Goal: Task Accomplishment & Management: Manage account settings

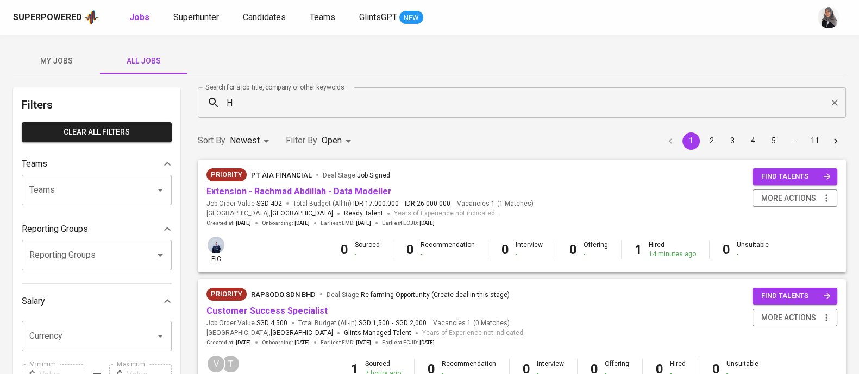
click at [576, 55] on div "My Jobs All Jobs" at bounding box center [429, 61] width 833 height 26
click at [195, 14] on span "Superhunter" at bounding box center [196, 17] width 46 height 10
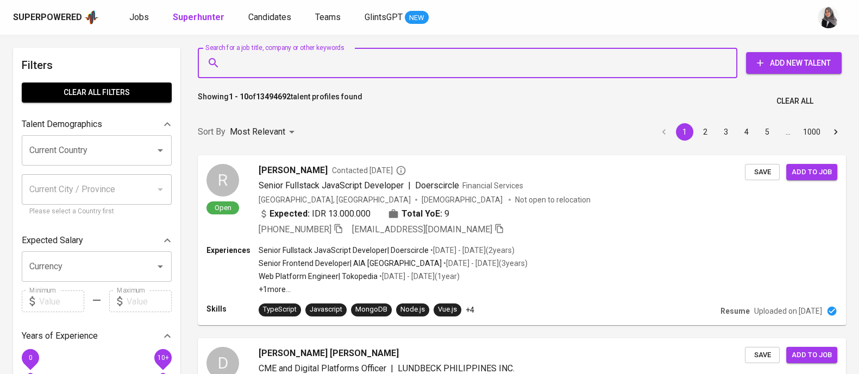
click at [297, 65] on input "Search for a job title, company or other keywords" at bounding box center [470, 63] width 492 height 21
paste input "[EMAIL_ADDRESS][DOMAIN_NAME]"
type input "[EMAIL_ADDRESS][DOMAIN_NAME]"
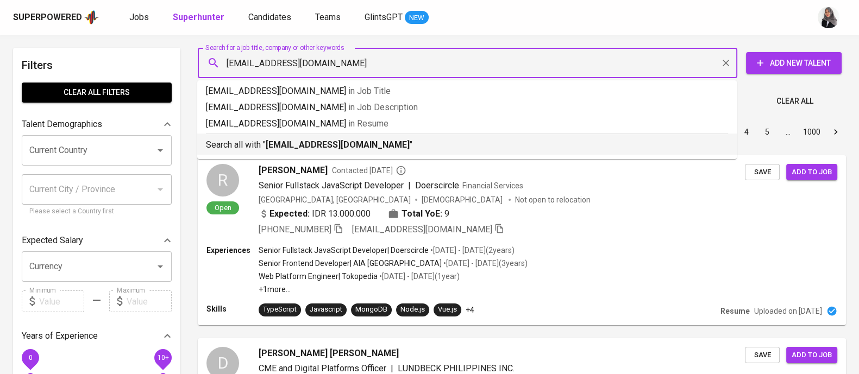
click at [320, 143] on b "[EMAIL_ADDRESS][DOMAIN_NAME]" at bounding box center [338, 145] width 144 height 10
click at [320, 143] on div "Sort By Most Relevant MOST_RELEVANT 1 2 3 4 5 … 1000" at bounding box center [521, 132] width 661 height 33
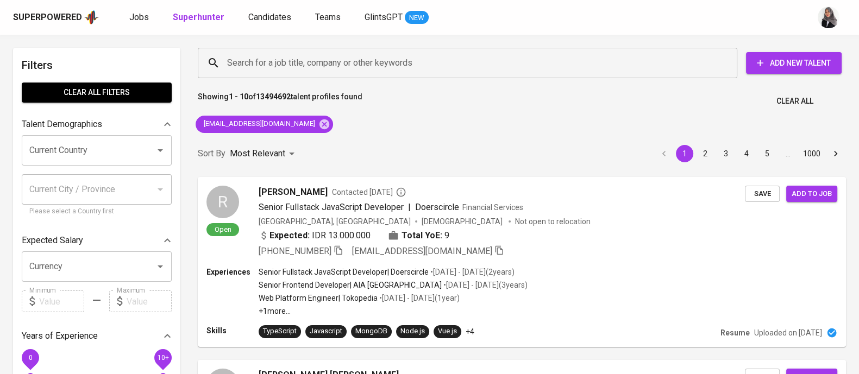
click at [320, 143] on div "Sort By Most Relevant MOST_RELEVANT 1 2 3 4 5 … 1000" at bounding box center [521, 153] width 661 height 33
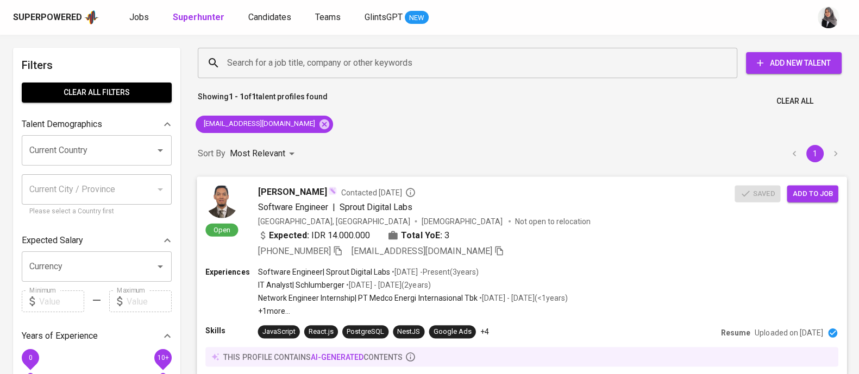
click at [631, 254] on div "[PHONE_NUMBER] [EMAIL_ADDRESS][DOMAIN_NAME]" at bounding box center [496, 251] width 477 height 13
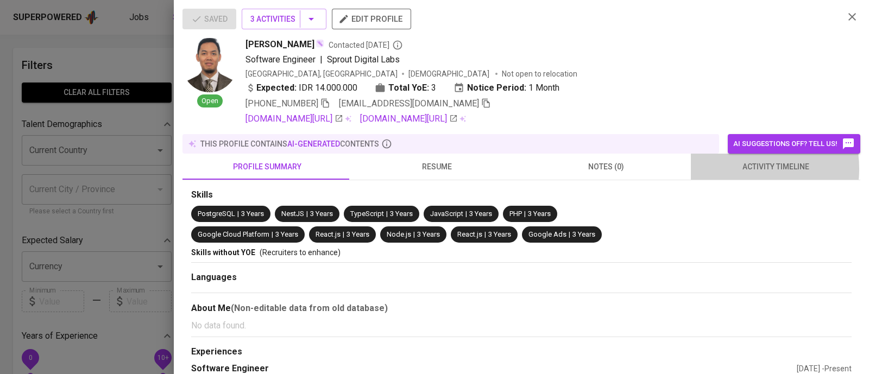
click at [736, 169] on span "activity timeline" at bounding box center [776, 167] width 157 height 14
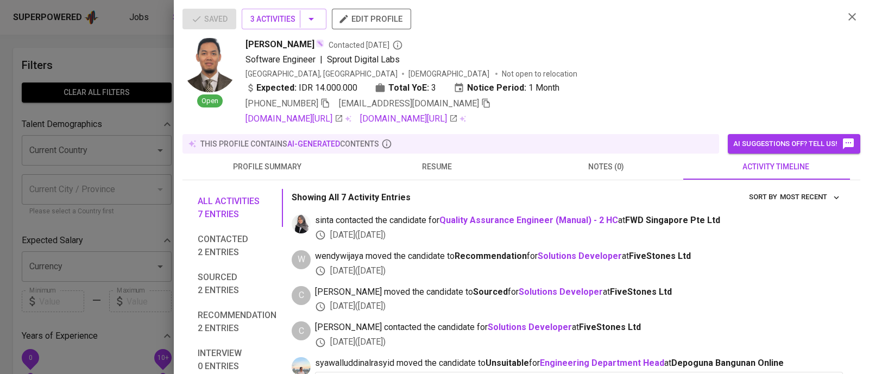
scroll to position [16, 0]
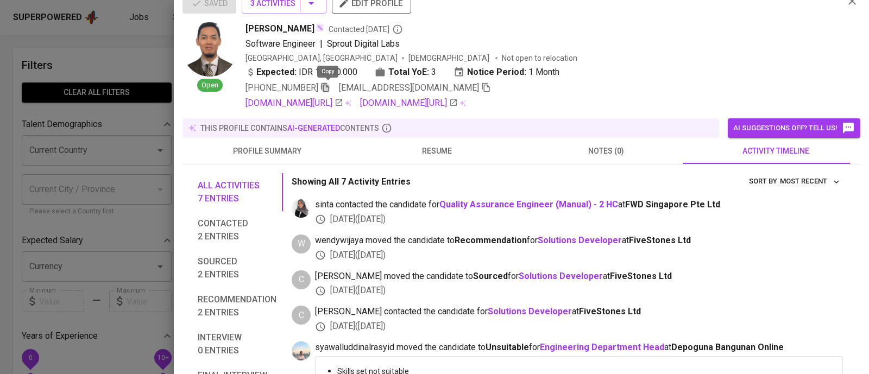
click at [329, 89] on icon "button" at bounding box center [326, 88] width 10 height 10
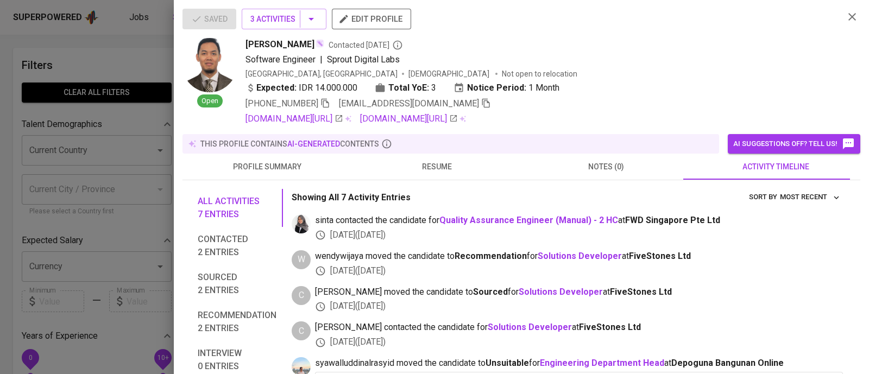
click at [149, 64] on div at bounding box center [434, 187] width 869 height 374
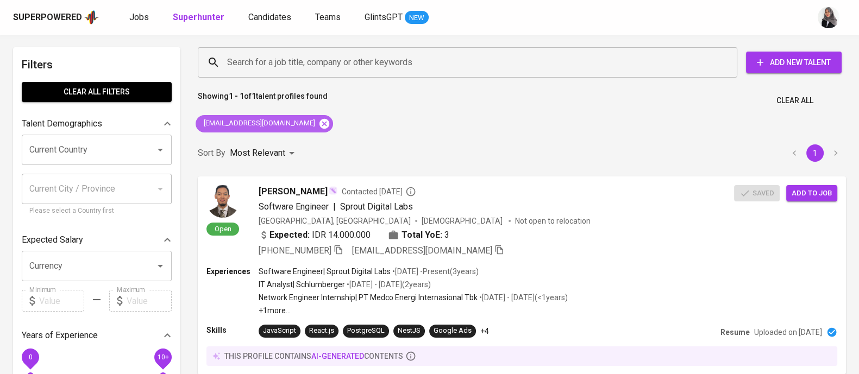
click at [320, 128] on icon at bounding box center [325, 123] width 10 height 10
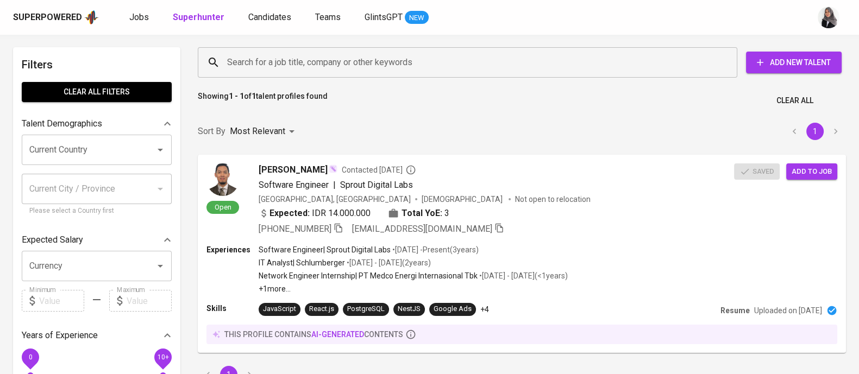
click at [333, 55] on input "Search for a job title, company or other keywords" at bounding box center [470, 62] width 492 height 21
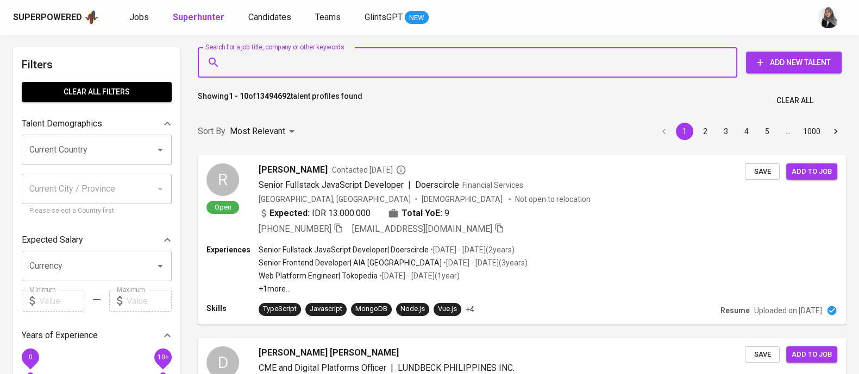
paste input "[EMAIL_ADDRESS][DOMAIN_NAME]"
type input "[EMAIL_ADDRESS][DOMAIN_NAME]"
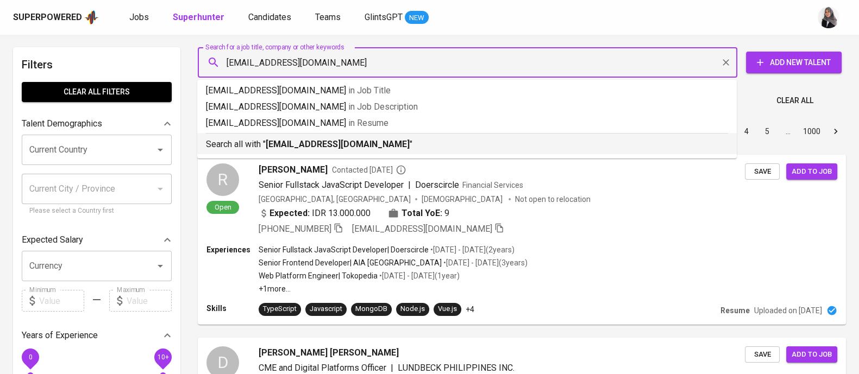
click at [333, 146] on b "[EMAIL_ADDRESS][DOMAIN_NAME]" at bounding box center [338, 144] width 144 height 10
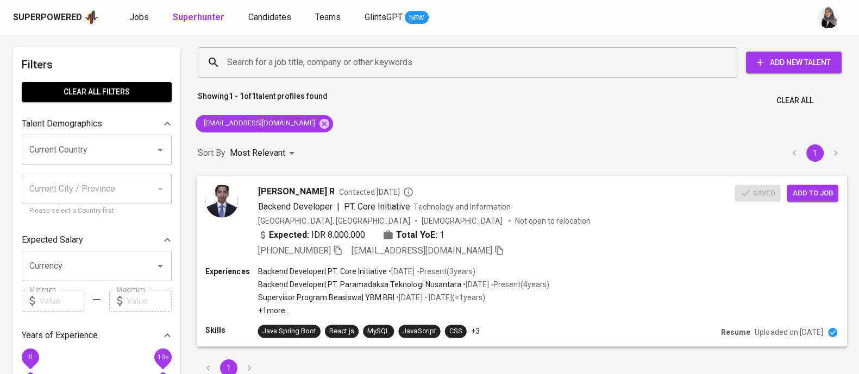
click at [539, 195] on div "[PERSON_NAME] R Contacted [DATE]" at bounding box center [496, 191] width 477 height 13
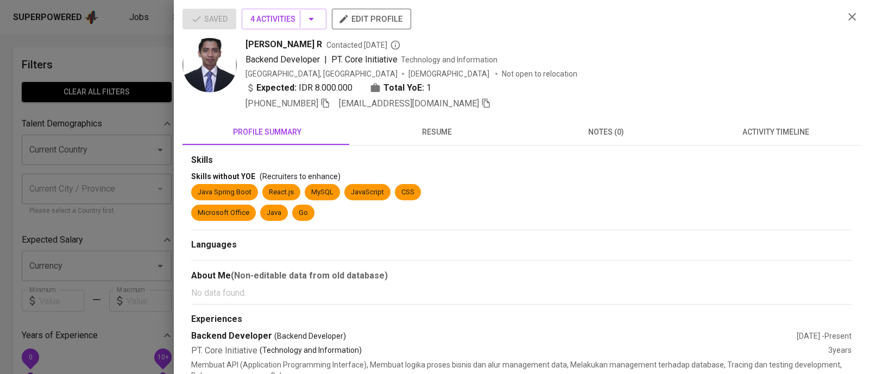
click at [768, 137] on span "activity timeline" at bounding box center [776, 133] width 157 height 14
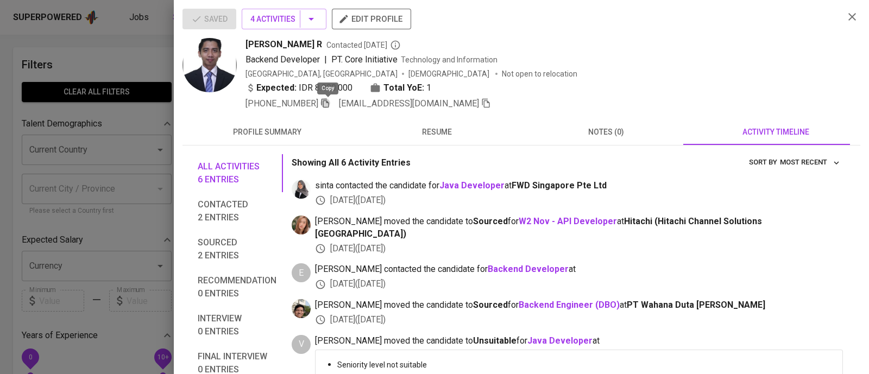
click at [324, 103] on icon "button" at bounding box center [326, 103] width 8 height 9
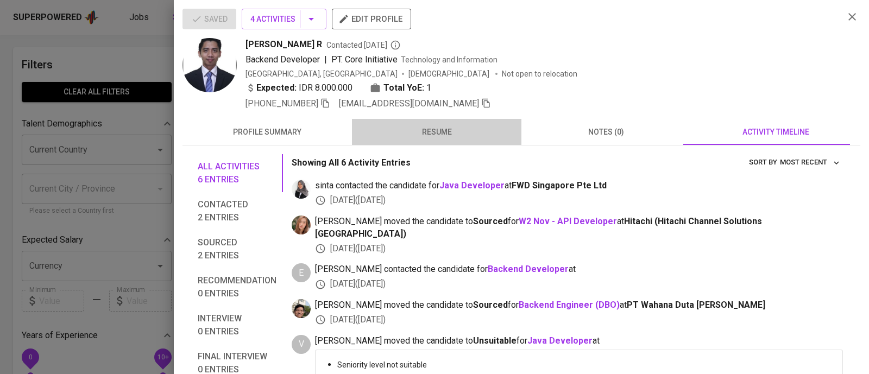
click at [436, 126] on span "resume" at bounding box center [437, 133] width 157 height 14
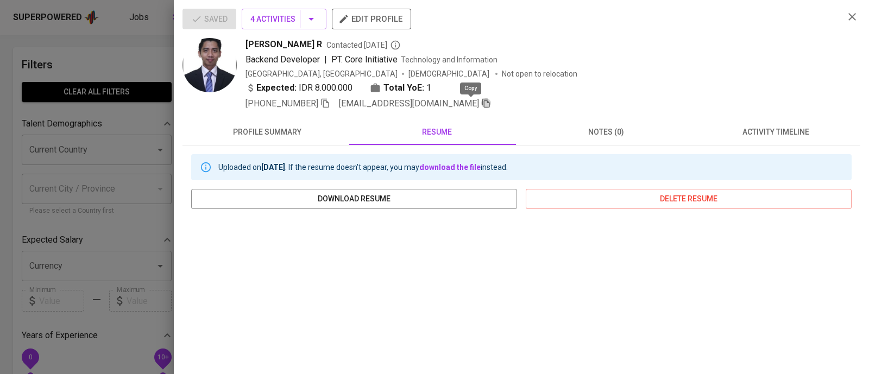
click at [483, 105] on icon "button" at bounding box center [487, 103] width 8 height 9
click at [846, 13] on icon "button" at bounding box center [852, 16] width 13 height 13
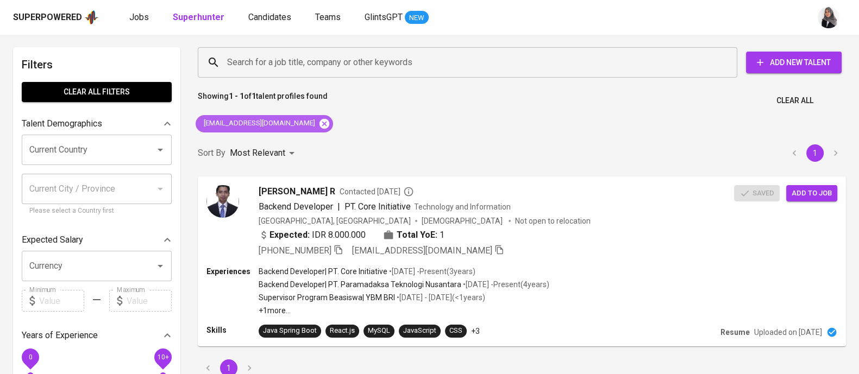
click at [320, 120] on icon at bounding box center [325, 123] width 10 height 10
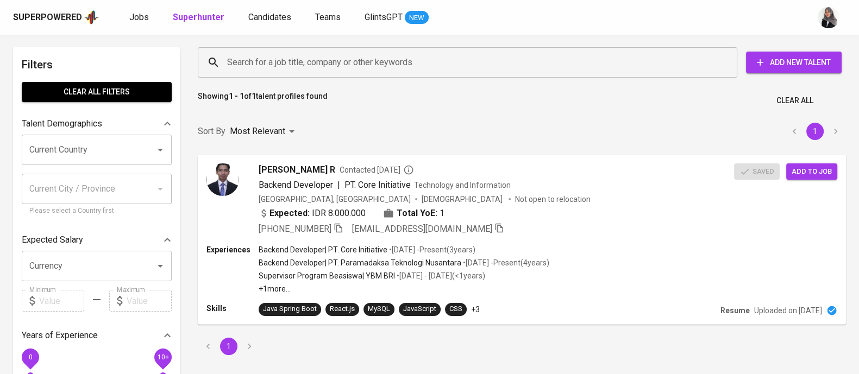
click at [338, 60] on input "Search for a job title, company or other keywords" at bounding box center [470, 62] width 492 height 21
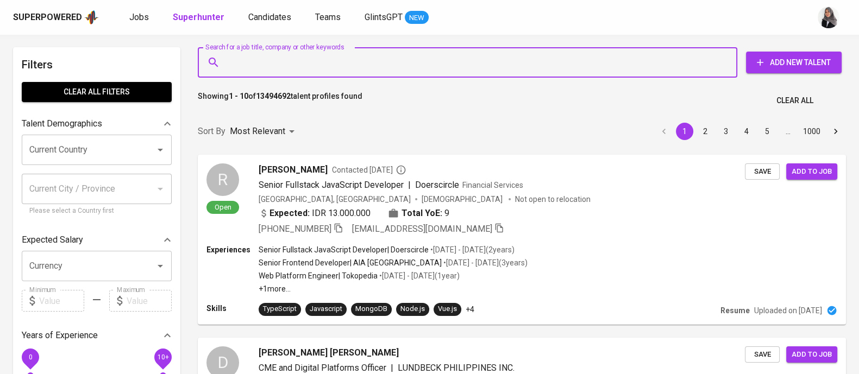
type input "v"
paste input "[EMAIL_ADDRESS][DOMAIN_NAME]"
type input "[EMAIL_ADDRESS][DOMAIN_NAME]"
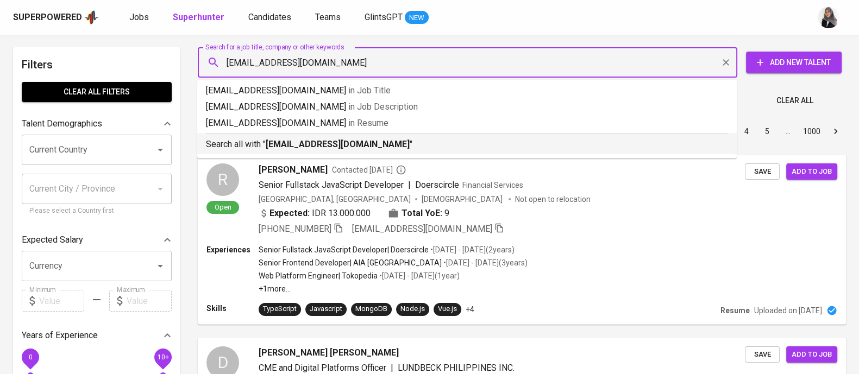
click at [321, 148] on b "[EMAIL_ADDRESS][DOMAIN_NAME]" at bounding box center [338, 144] width 144 height 10
click at [321, 148] on div "Sort By Most Relevant MOST_RELEVANT 1 2 3 4 5 … 1000" at bounding box center [521, 131] width 661 height 33
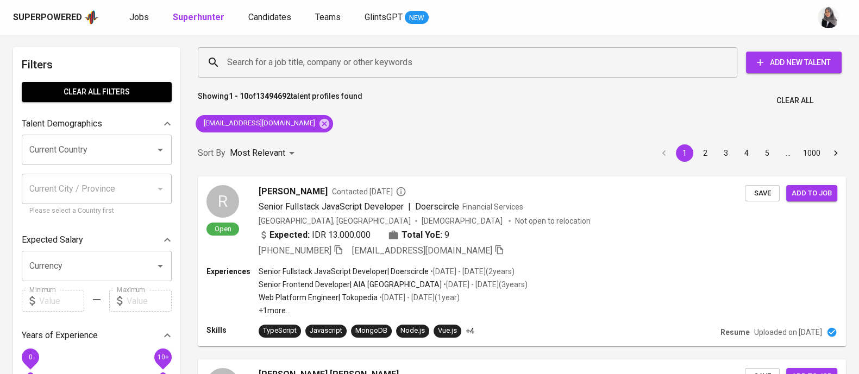
click at [348, 145] on div "Sort By Most Relevant MOST_RELEVANT 1 2 3 4 5 … 1000" at bounding box center [521, 153] width 661 height 33
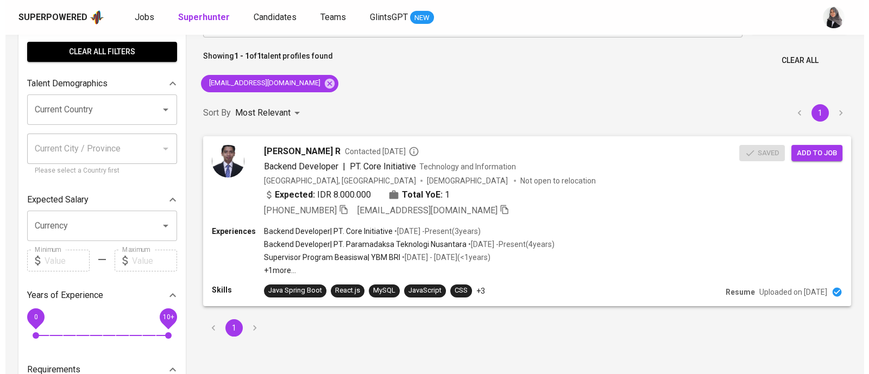
scroll to position [41, 0]
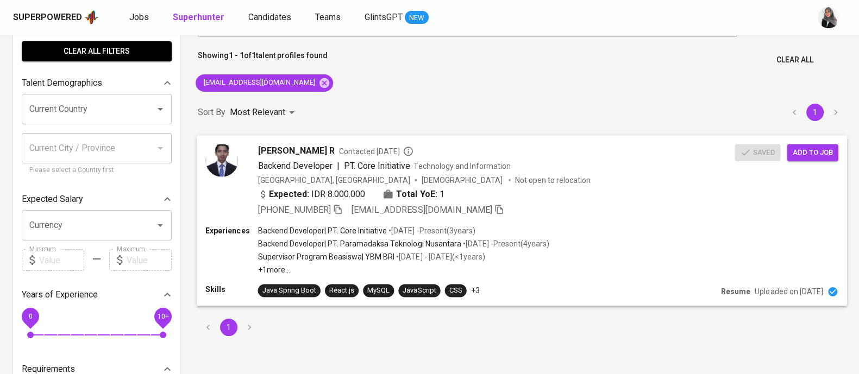
click at [660, 192] on div "Expected: IDR 8.000.000 Total YoE: 1" at bounding box center [496, 195] width 477 height 16
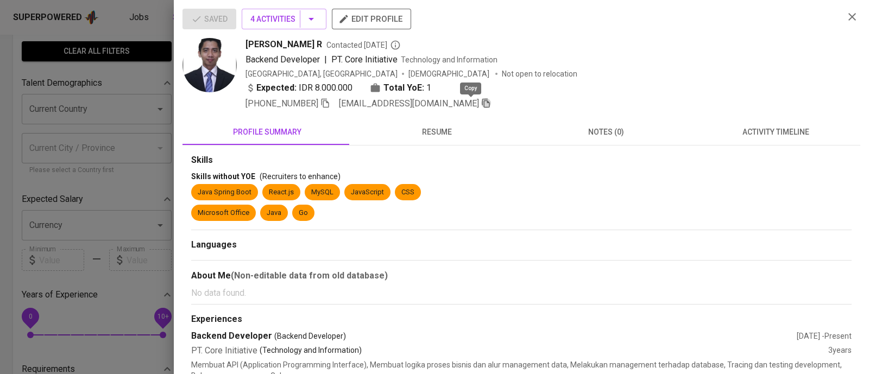
click at [481, 106] on icon "button" at bounding box center [486, 103] width 10 height 10
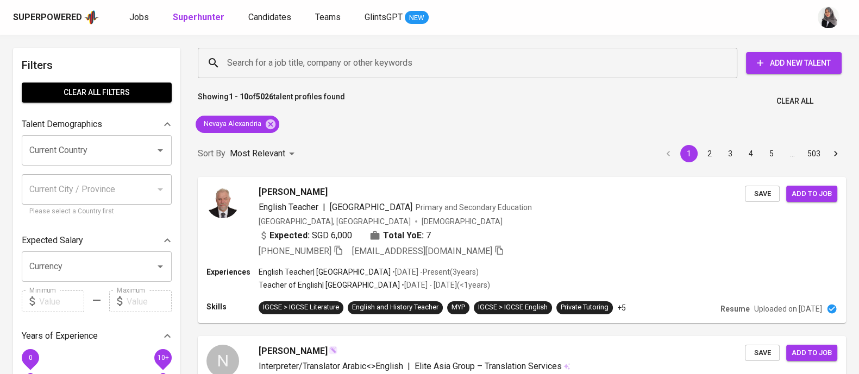
click at [628, 104] on div "Showing 1 - 10 of 5026 talent profiles found Clear All" at bounding box center [521, 98] width 661 height 27
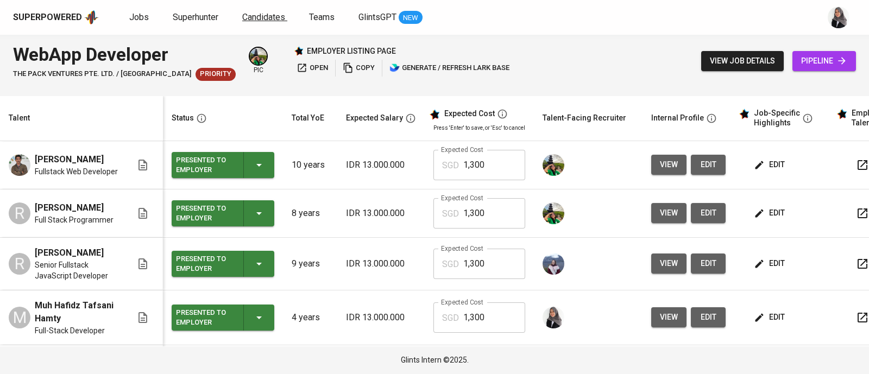
click at [265, 17] on span "Candidates" at bounding box center [263, 17] width 43 height 10
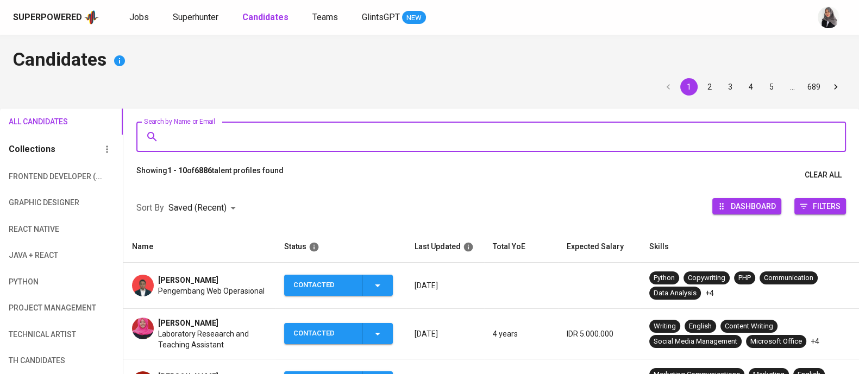
click at [241, 131] on input "Search by Name or Email" at bounding box center [494, 137] width 662 height 21
paste input "[EMAIL_ADDRESS][DOMAIN_NAME]"
type input "[EMAIL_ADDRESS][DOMAIN_NAME]"
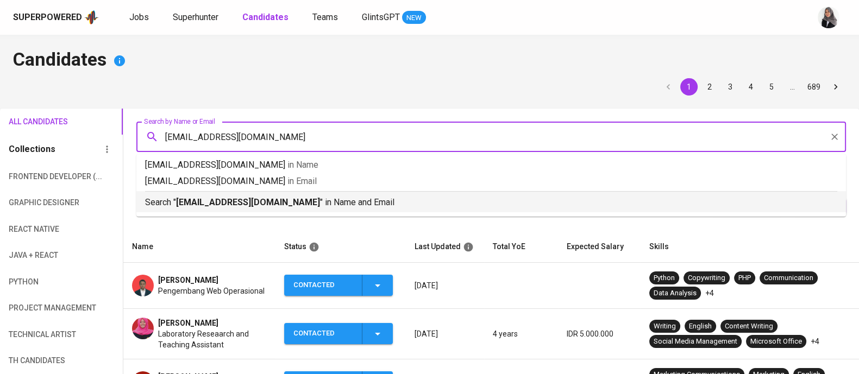
click at [247, 203] on b "[EMAIL_ADDRESS][DOMAIN_NAME]" at bounding box center [248, 202] width 144 height 10
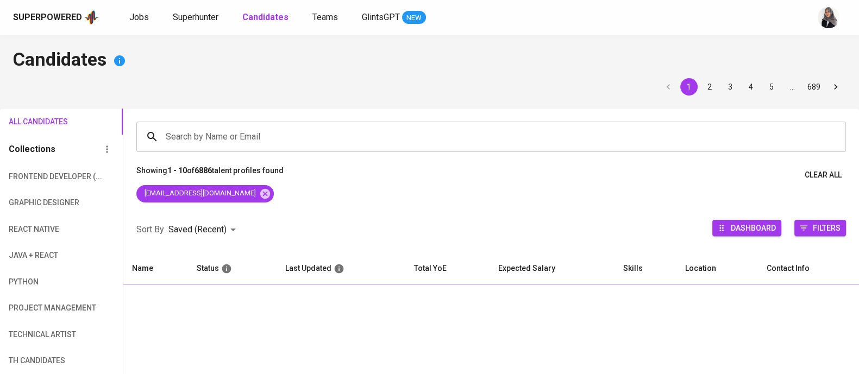
click at [247, 203] on div "[EMAIL_ADDRESS][DOMAIN_NAME]" at bounding box center [491, 196] width 736 height 22
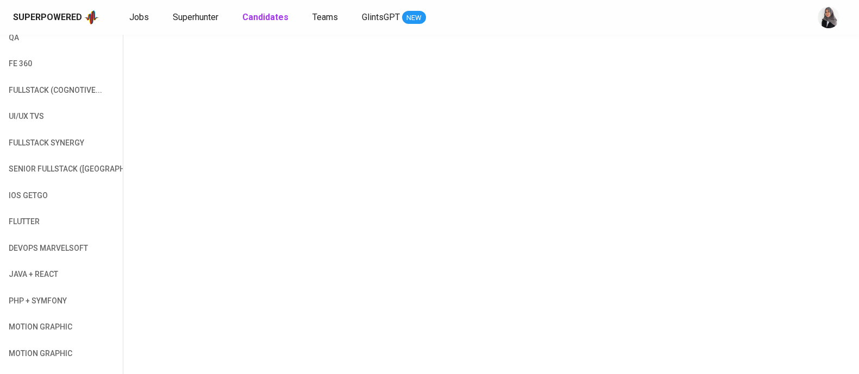
drag, startPoint x: 247, startPoint y: 203, endPoint x: 423, endPoint y: -26, distance: 288.3
click at [423, 0] on html "Superpowered Jobs Superhunter Candidates Teams GlintsGPT NEW Candidates 1 All C…" at bounding box center [429, 44] width 859 height 999
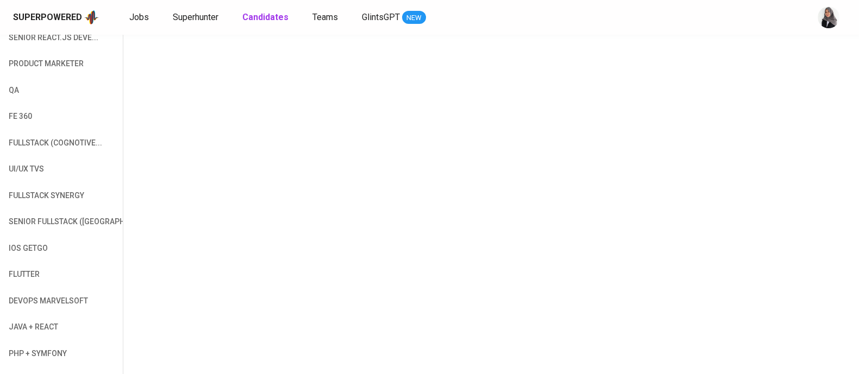
click at [335, 237] on div "Search by Name or Email Search by Name or Email Showing 1 - 1 of 1 talent profi…" at bounding box center [491, 115] width 736 height 819
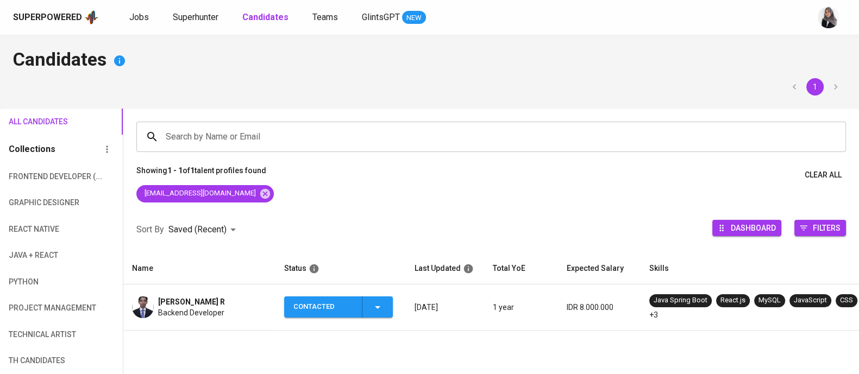
click at [378, 309] on icon "button" at bounding box center [377, 307] width 13 height 13
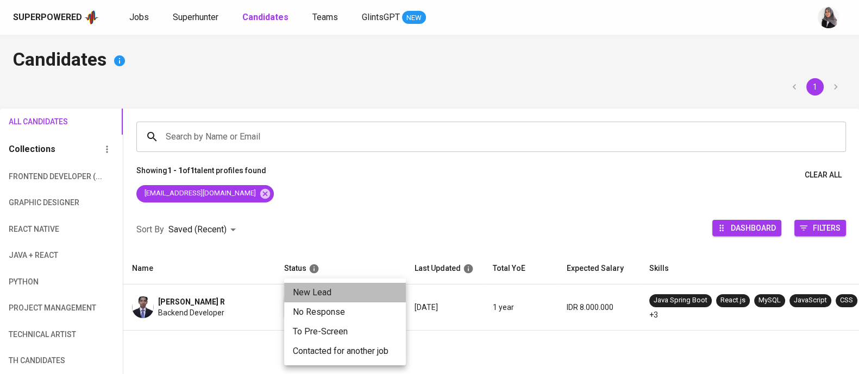
click at [362, 292] on li "New Lead" at bounding box center [345, 293] width 122 height 20
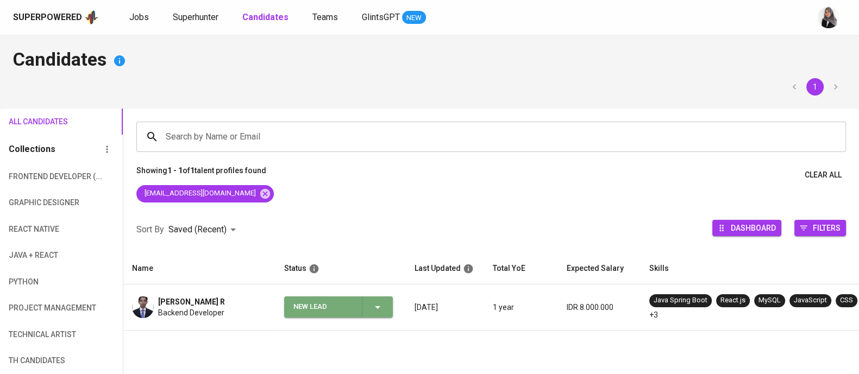
click at [372, 302] on icon "button" at bounding box center [377, 307] width 13 height 13
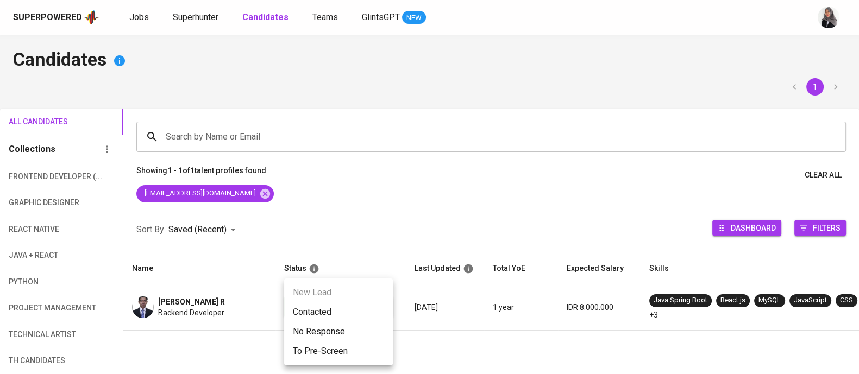
click at [346, 320] on li "Contacted" at bounding box center [338, 313] width 109 height 20
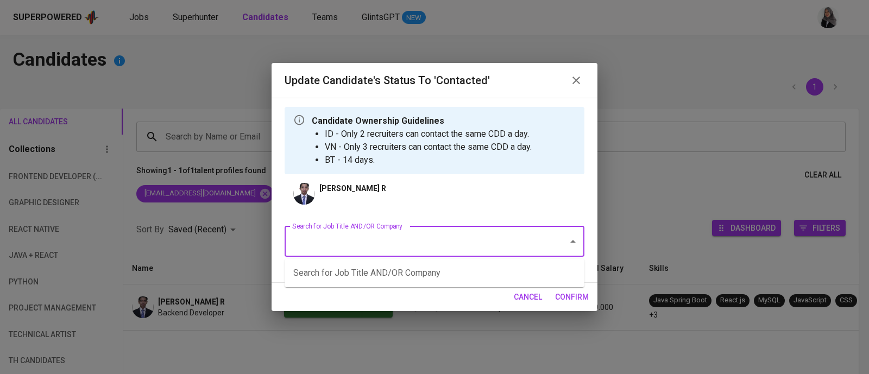
click at [385, 248] on input "Search for Job Title AND/OR Company" at bounding box center [420, 242] width 260 height 21
type input "f"
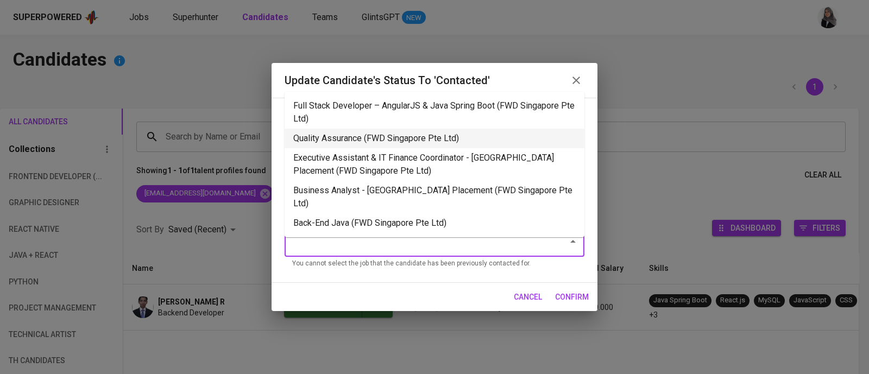
click at [408, 142] on li "Quality Assurance (FWD Singapore Pte Ltd)" at bounding box center [435, 139] width 300 height 20
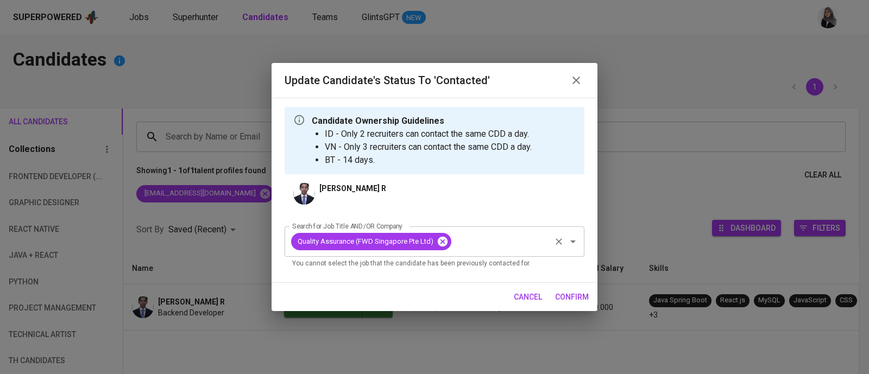
click at [445, 241] on icon at bounding box center [443, 242] width 10 height 10
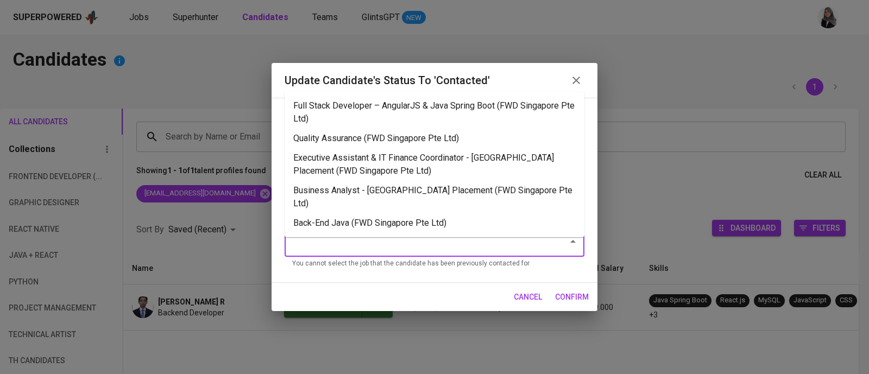
click at [414, 243] on input "Search for Job Title AND/OR Company" at bounding box center [420, 242] width 260 height 21
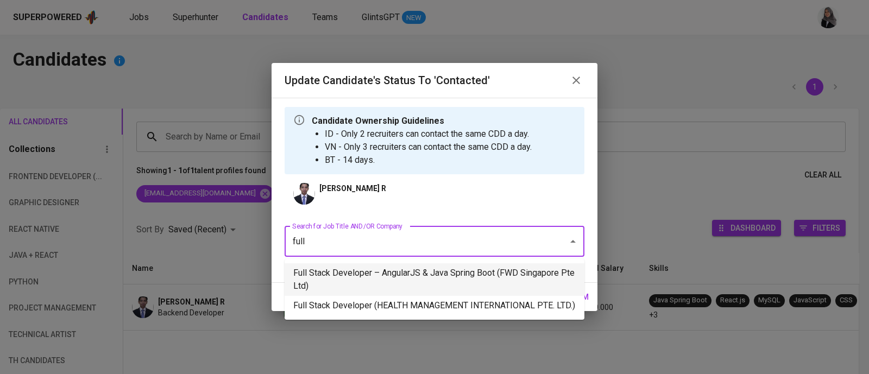
click at [356, 289] on li "Full Stack Developer – AngularJS & Java Spring Boot (FWD Singapore Pte Ltd)" at bounding box center [435, 280] width 300 height 33
type input "full"
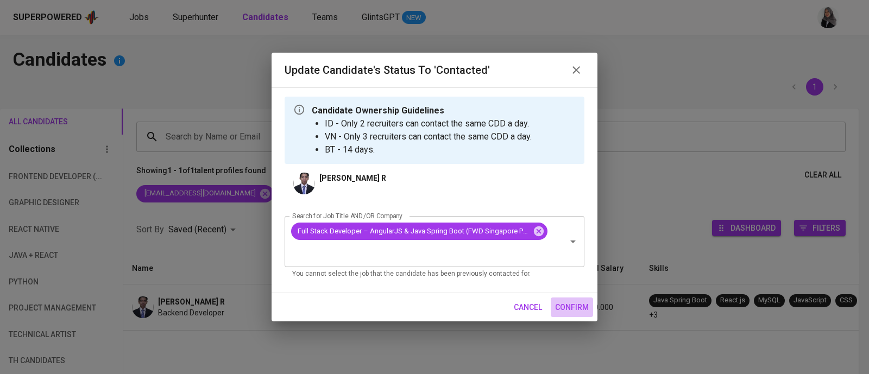
click at [566, 306] on span "confirm" at bounding box center [572, 308] width 34 height 14
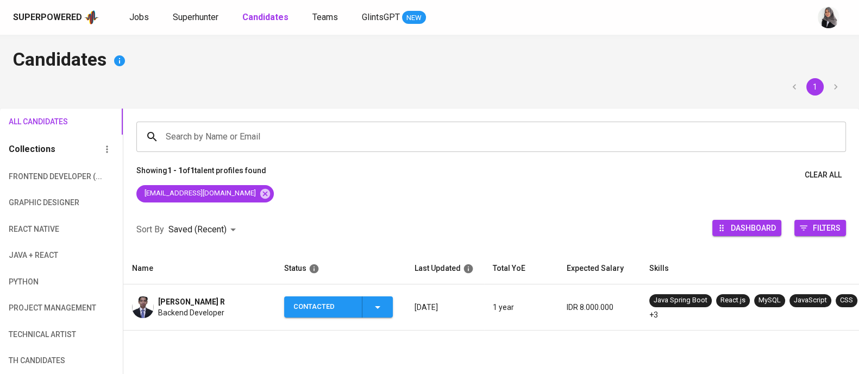
click at [198, 308] on span "Backend Developer" at bounding box center [191, 313] width 66 height 11
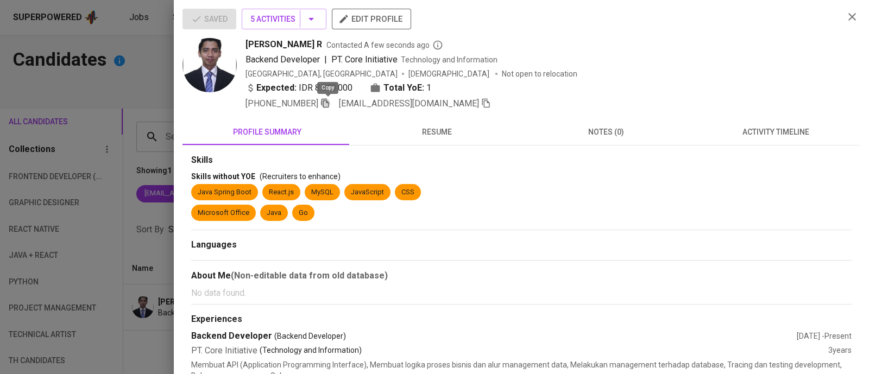
click at [326, 103] on icon "button" at bounding box center [326, 103] width 8 height 9
drag, startPoint x: 247, startPoint y: 40, endPoint x: 283, endPoint y: 40, distance: 35.3
click at [283, 40] on span "[PERSON_NAME] R" at bounding box center [284, 44] width 77 height 13
drag, startPoint x: 295, startPoint y: 42, endPoint x: 236, endPoint y: 43, distance: 59.2
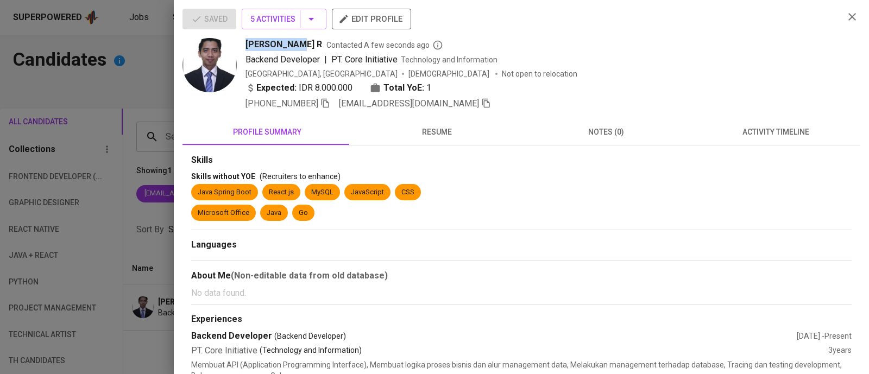
click at [236, 43] on div "Ahmad Safei R Contacted A few seconds ago Backend Developer | PT. Core Initiati…" at bounding box center [509, 74] width 653 height 72
copy span "Ahmad Safei"
click at [648, 34] on div "Saved 5 Activities edit profile" at bounding box center [509, 23] width 653 height 29
click at [846, 16] on icon "button" at bounding box center [852, 16] width 13 height 13
